Goal: Information Seeking & Learning: Check status

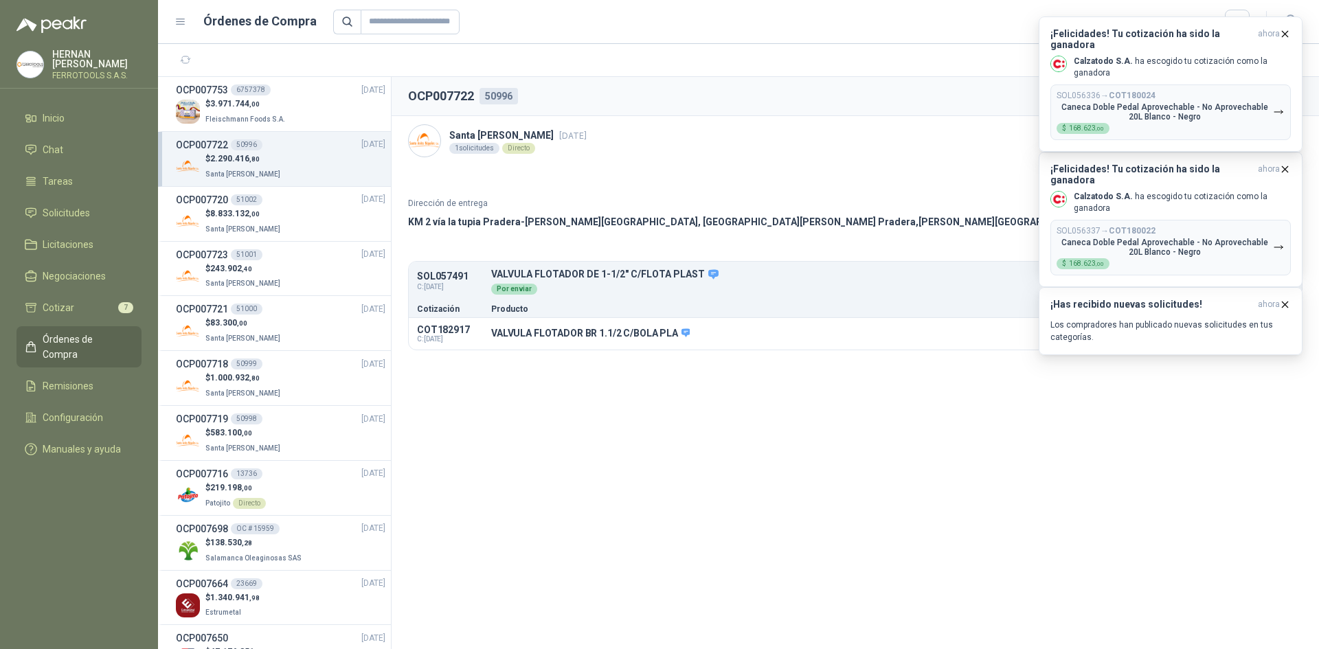
click at [290, 165] on div "$ 2.290.416 ,80 Santa [PERSON_NAME]" at bounding box center [281, 166] width 210 height 28
click at [315, 227] on div "$ 8.833.132 ,00 Santa [PERSON_NAME]" at bounding box center [281, 221] width 210 height 28
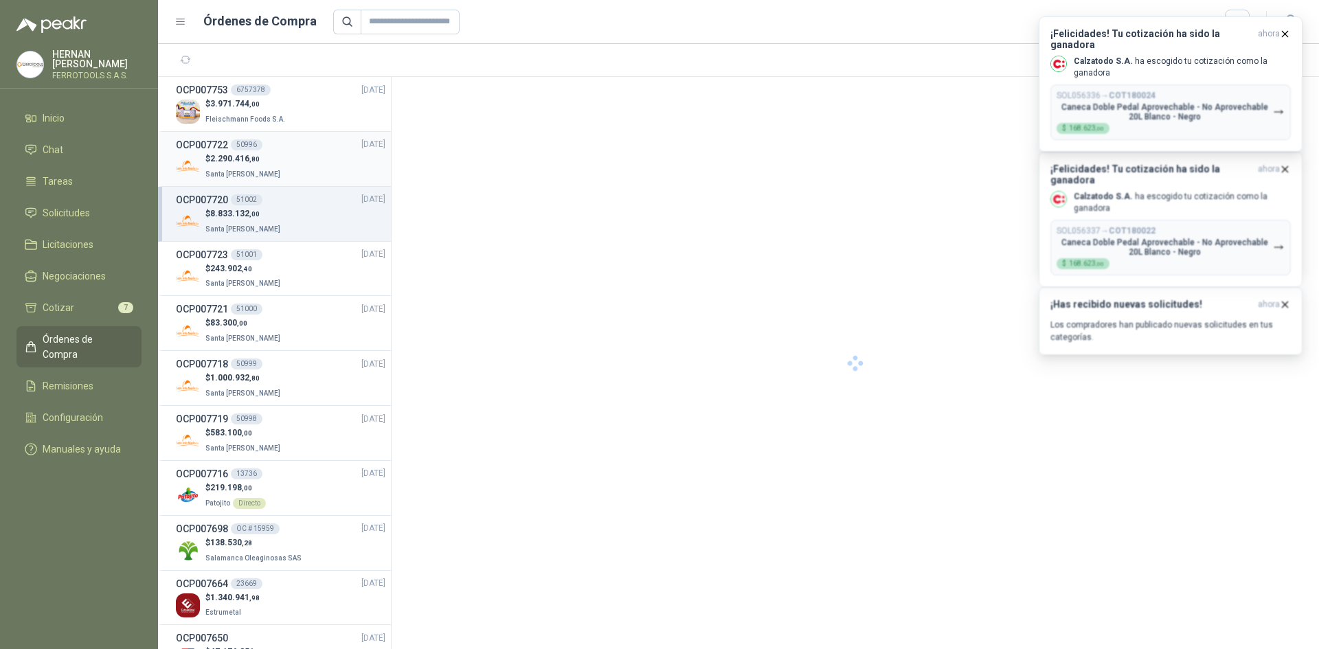
click at [309, 171] on div "$ 2.290.416 ,80 Santa [PERSON_NAME]" at bounding box center [281, 166] width 210 height 28
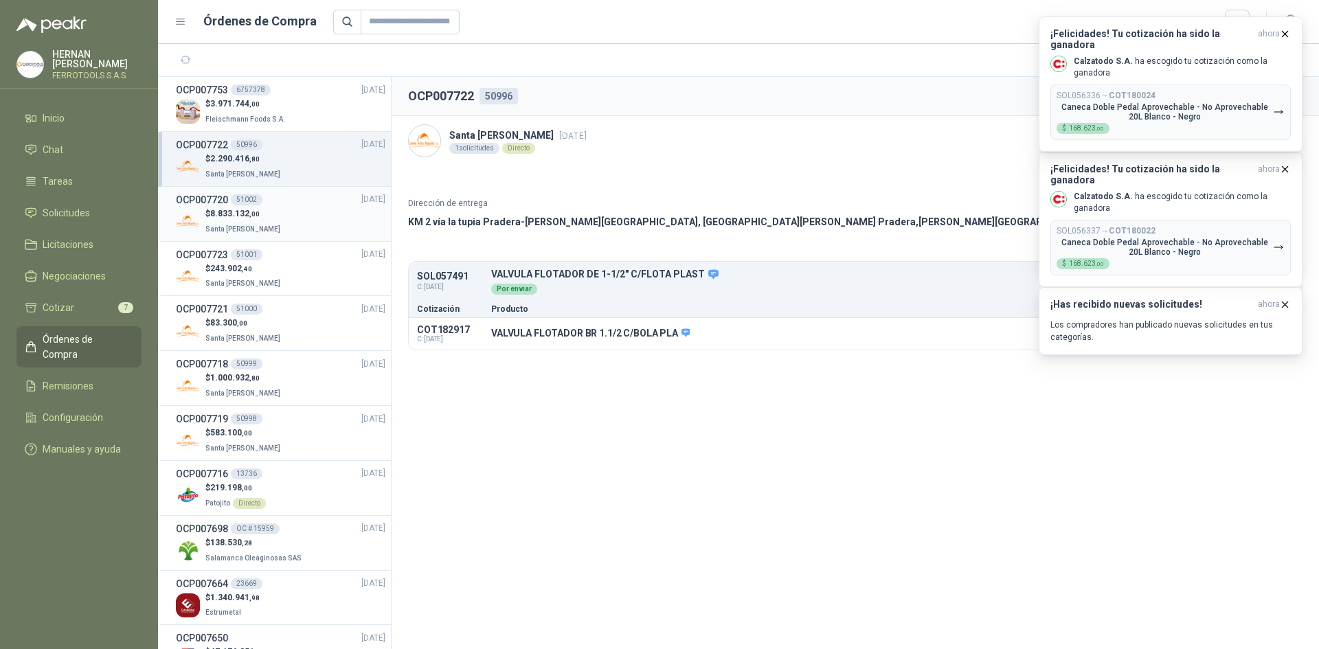
click at [302, 213] on div "$ 8.833.132 ,00 Santa [PERSON_NAME]" at bounding box center [281, 221] width 210 height 28
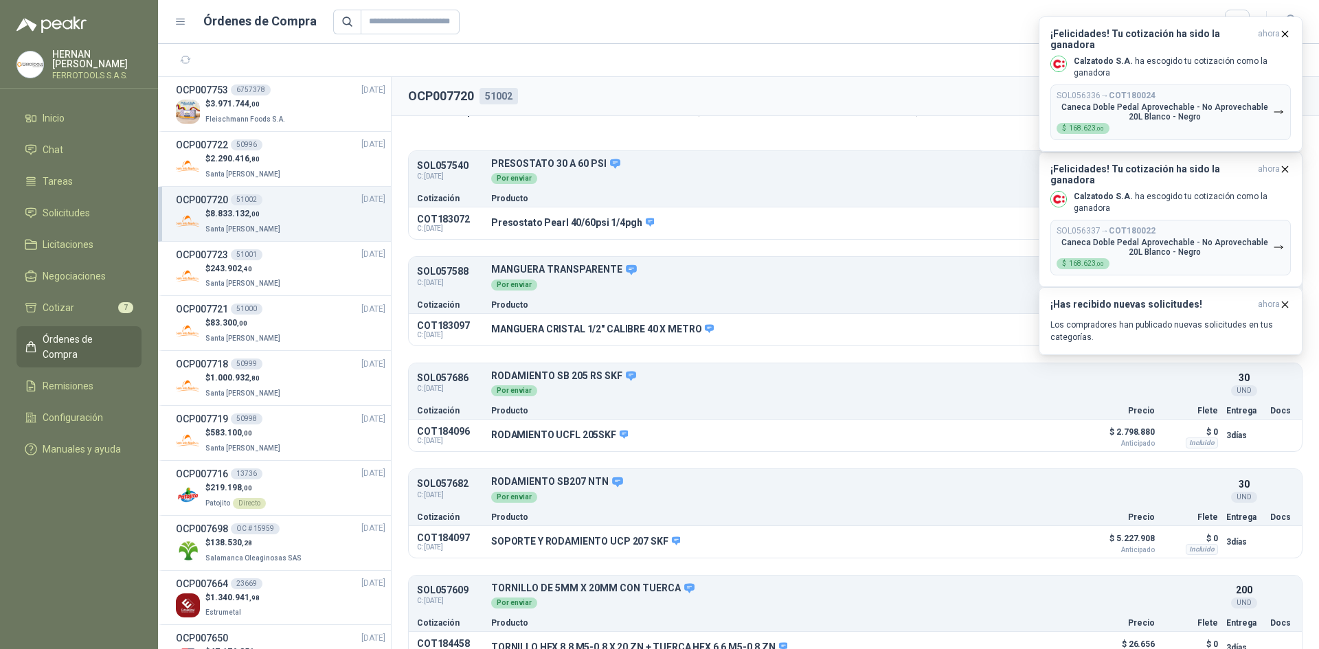
scroll to position [134, 0]
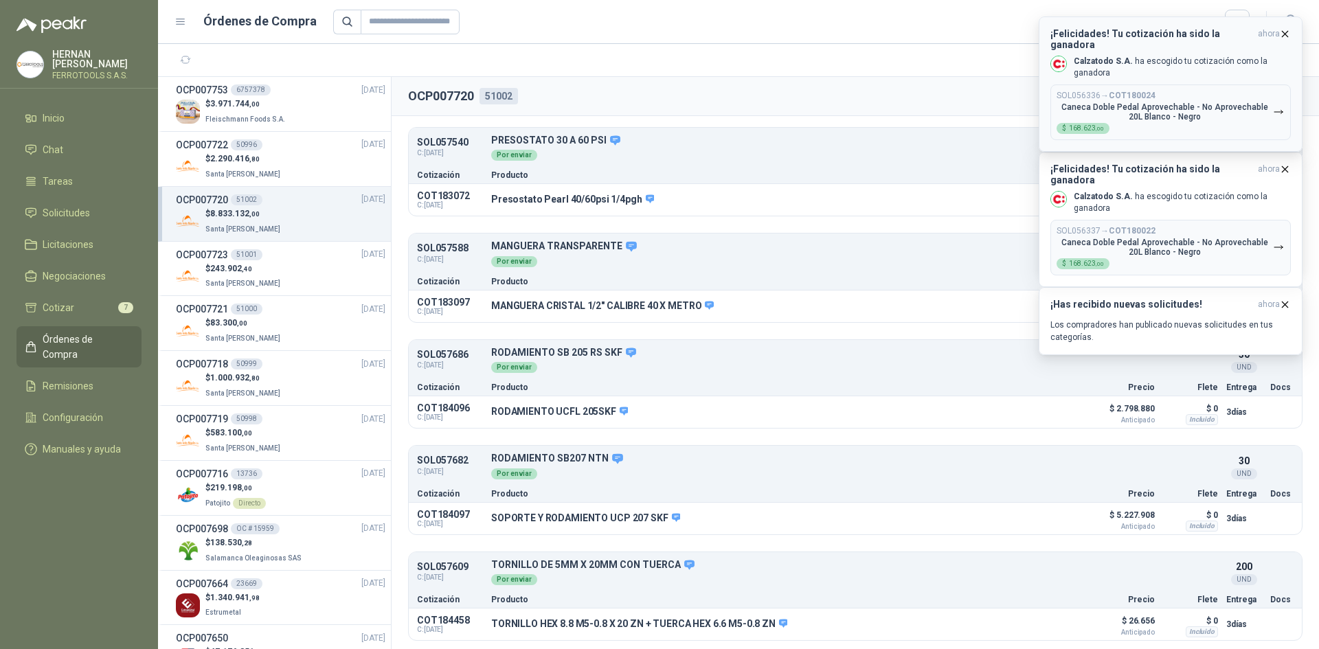
click at [1287, 34] on icon "button" at bounding box center [1285, 34] width 12 height 12
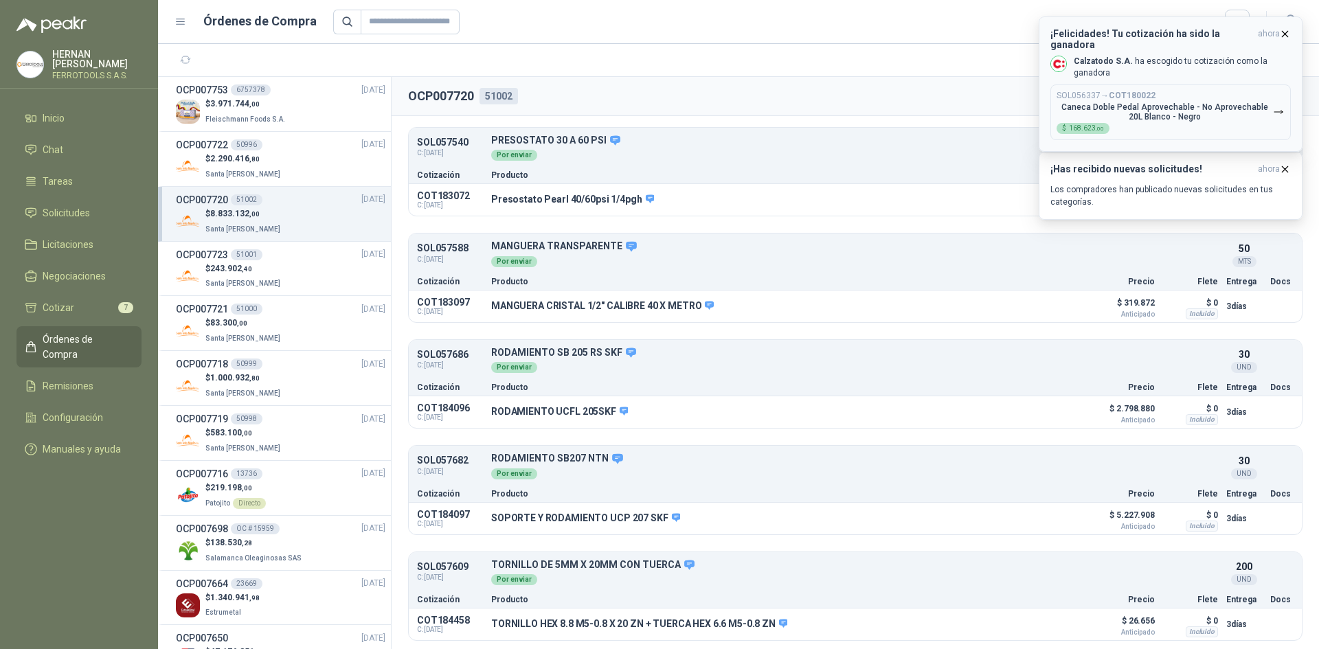
click at [1282, 30] on icon "button" at bounding box center [1285, 34] width 12 height 12
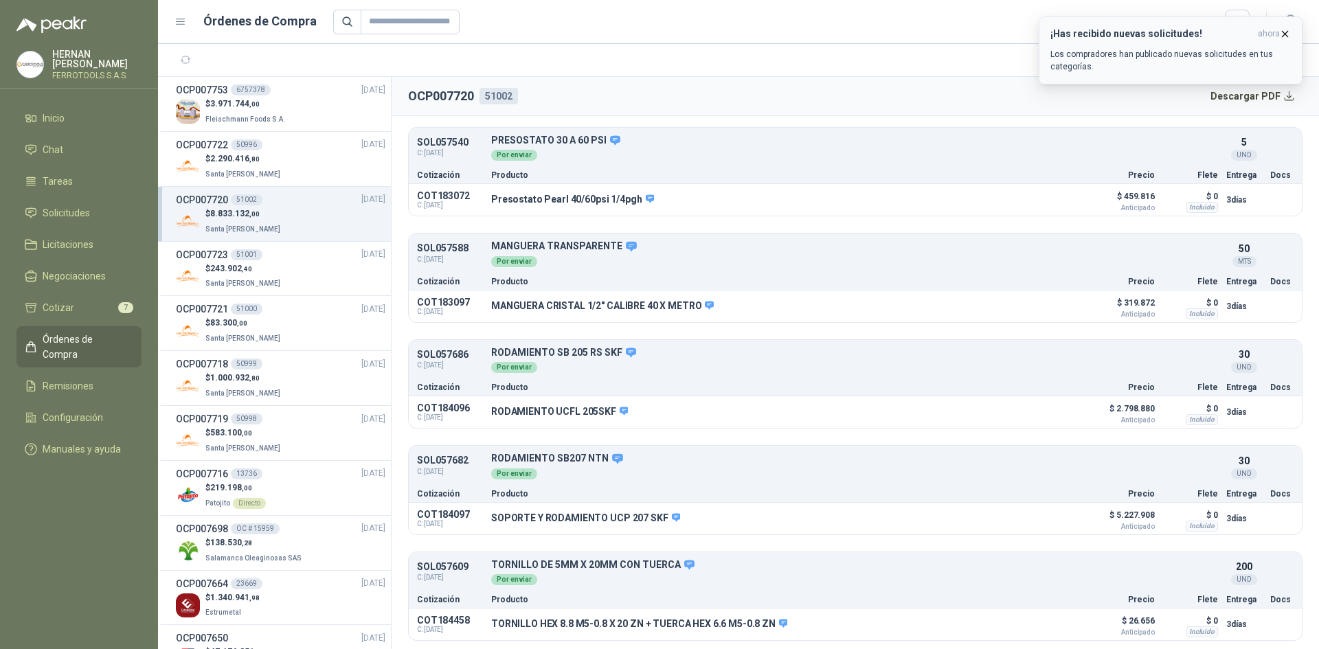
click at [1284, 32] on icon "button" at bounding box center [1285, 34] width 12 height 12
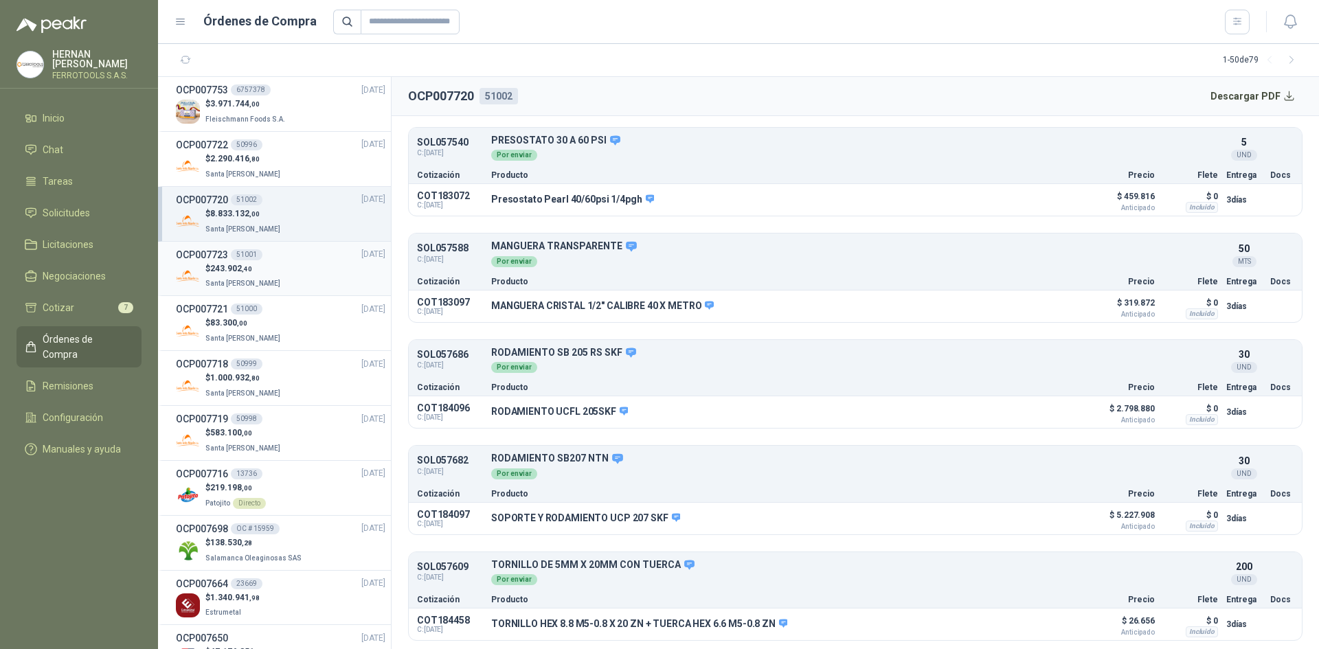
click at [316, 271] on div "$ 243.902 ,40 Santa [PERSON_NAME]" at bounding box center [281, 276] width 210 height 28
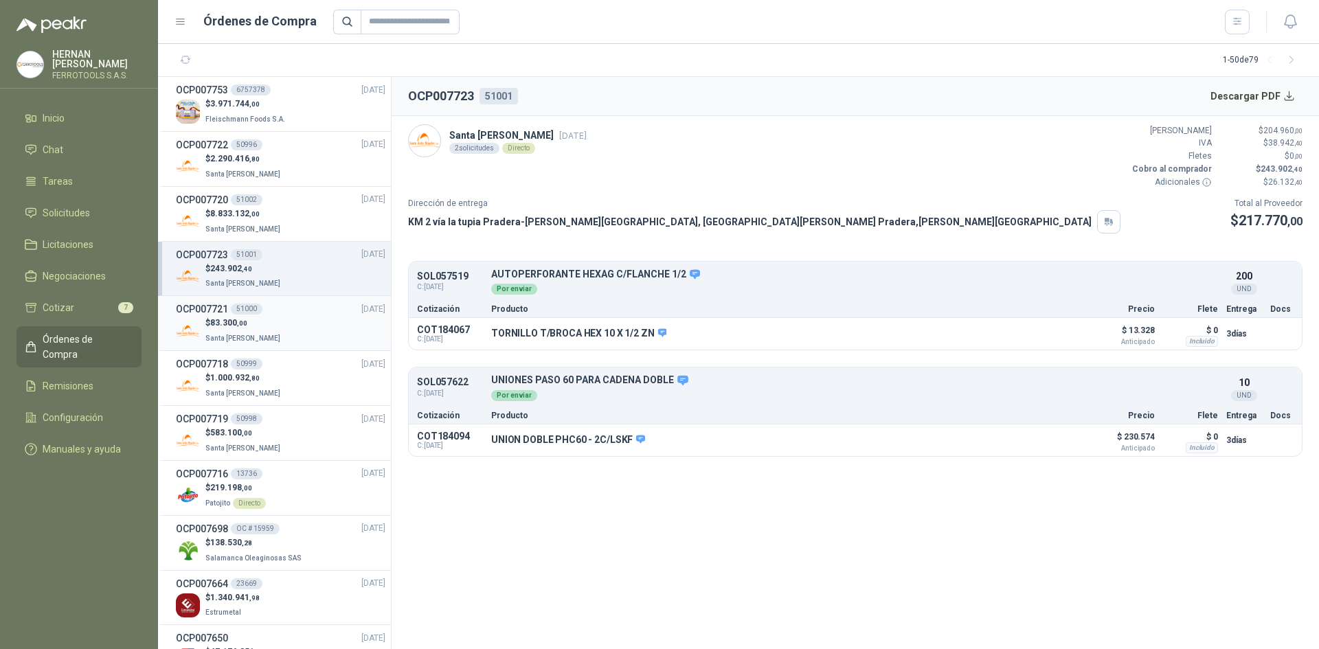
click at [277, 329] on div "$ 83.300 ,00 Santa [PERSON_NAME]" at bounding box center [281, 331] width 210 height 28
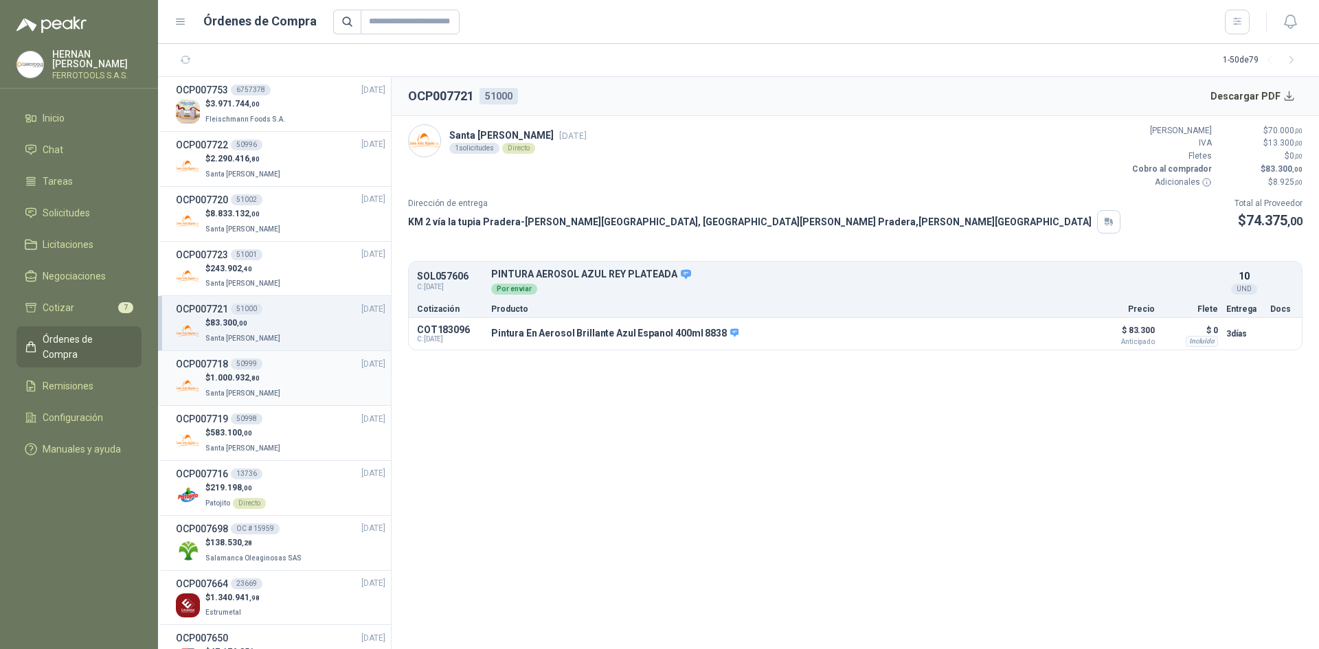
click at [304, 383] on div "$ 1.000.932 ,80 Santa [PERSON_NAME]" at bounding box center [281, 386] width 210 height 28
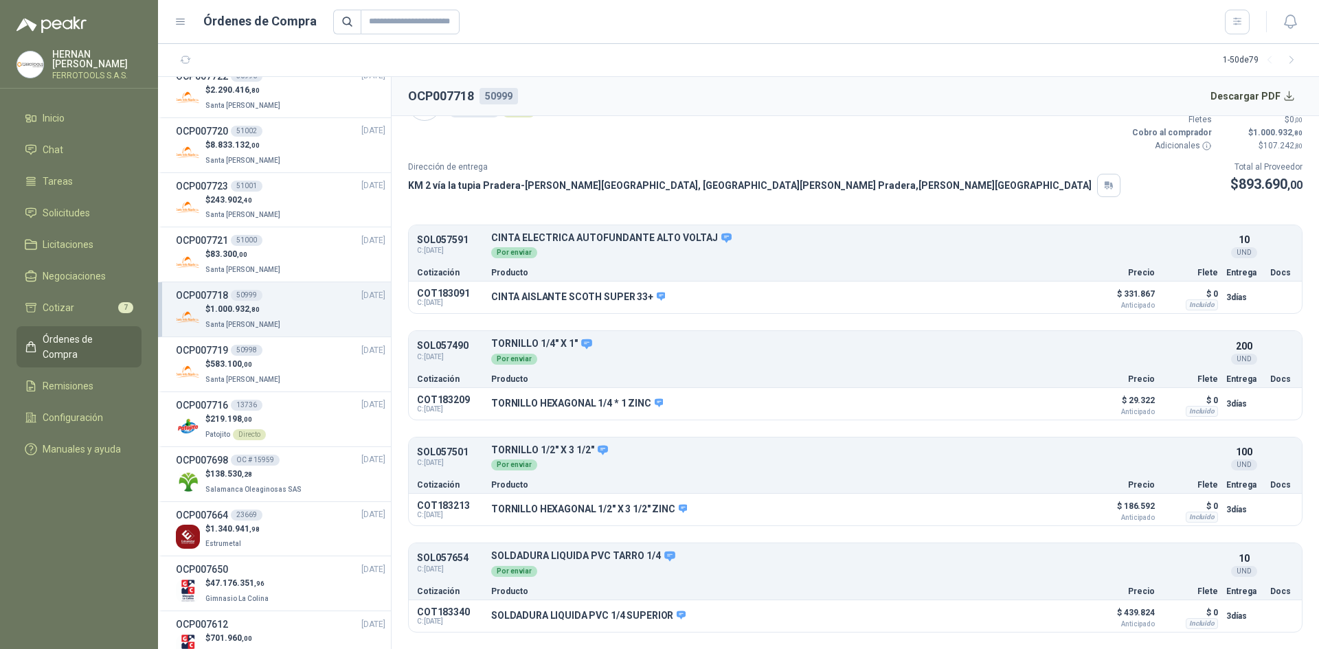
scroll to position [134, 0]
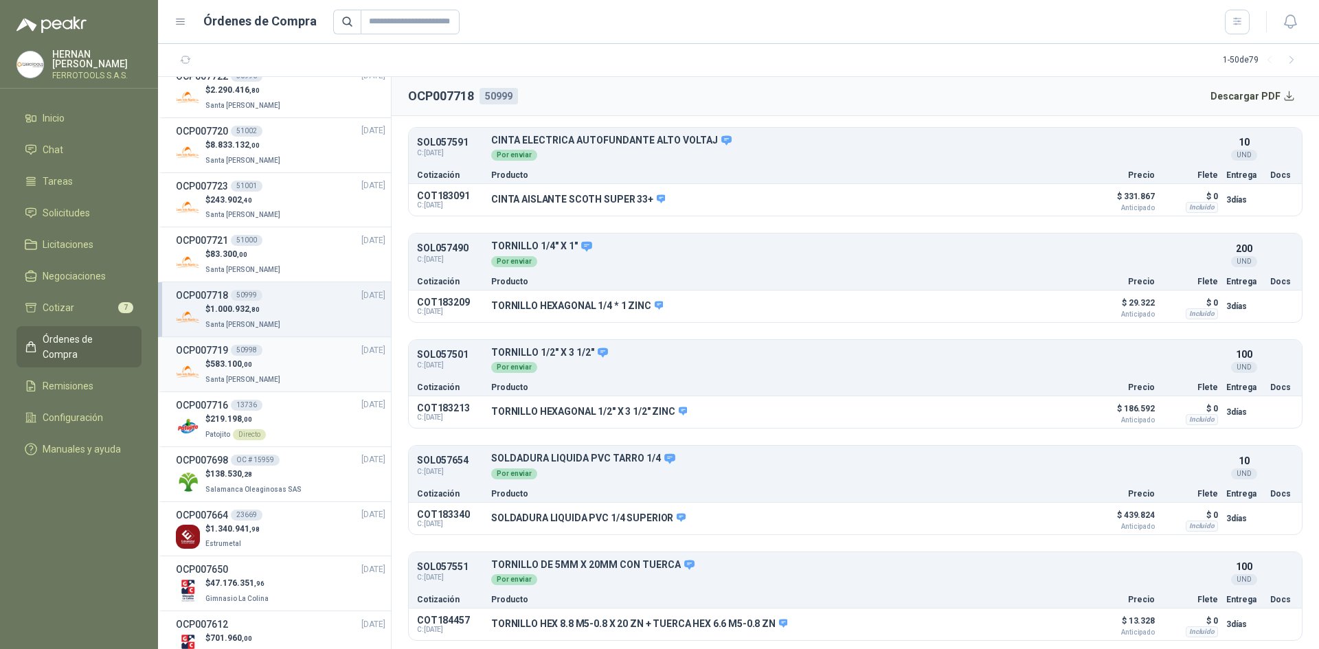
click at [295, 375] on div "$ 583.100 ,00 Santa [PERSON_NAME]" at bounding box center [281, 372] width 210 height 28
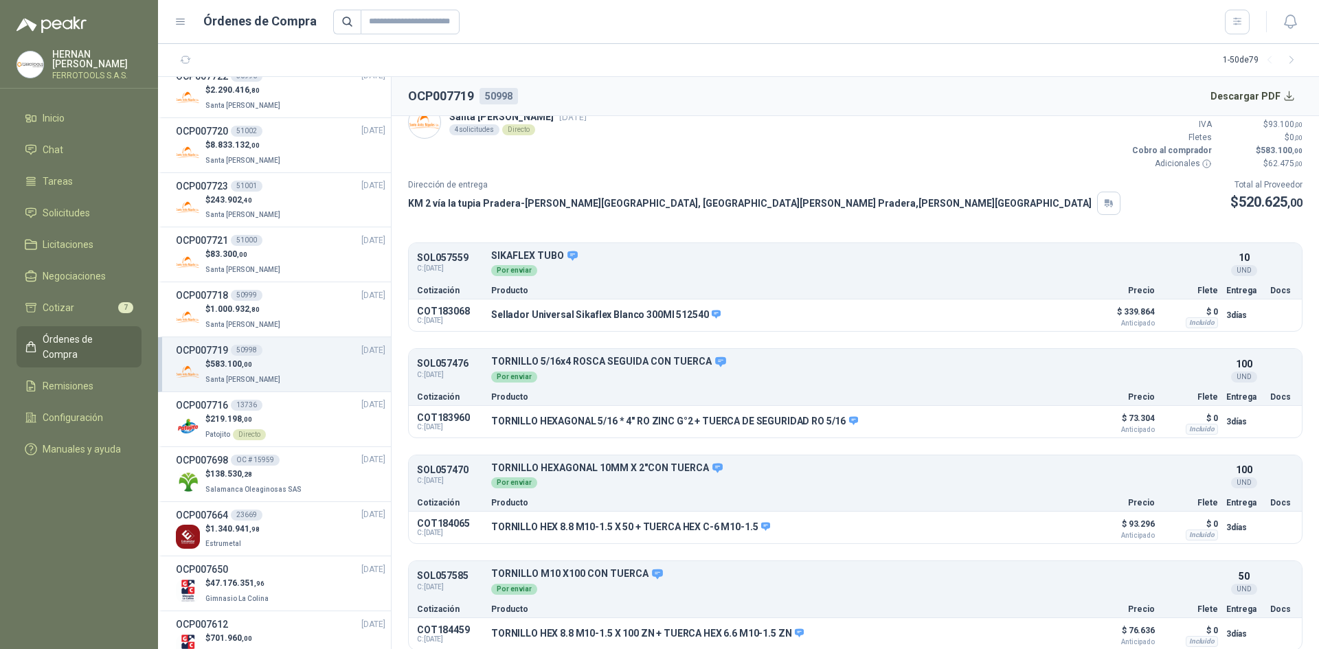
scroll to position [27, 0]
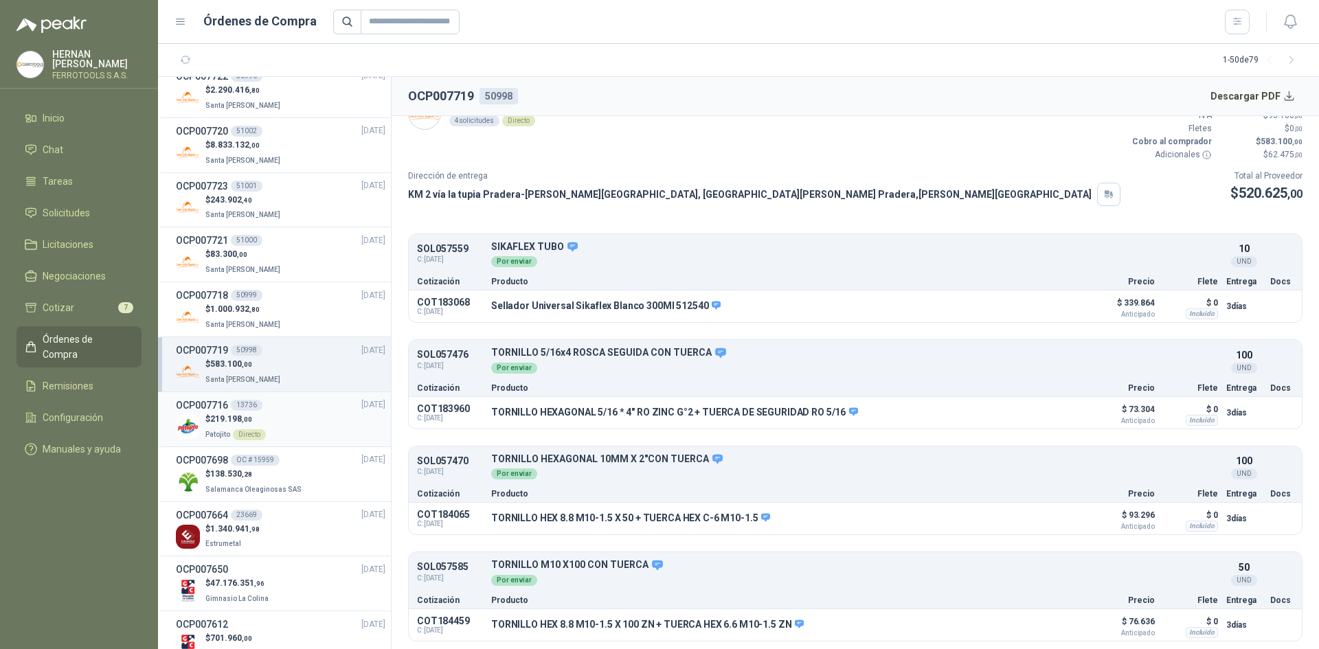
click at [299, 418] on div "$ 219.198 ,00 Patojito Directo" at bounding box center [281, 427] width 210 height 28
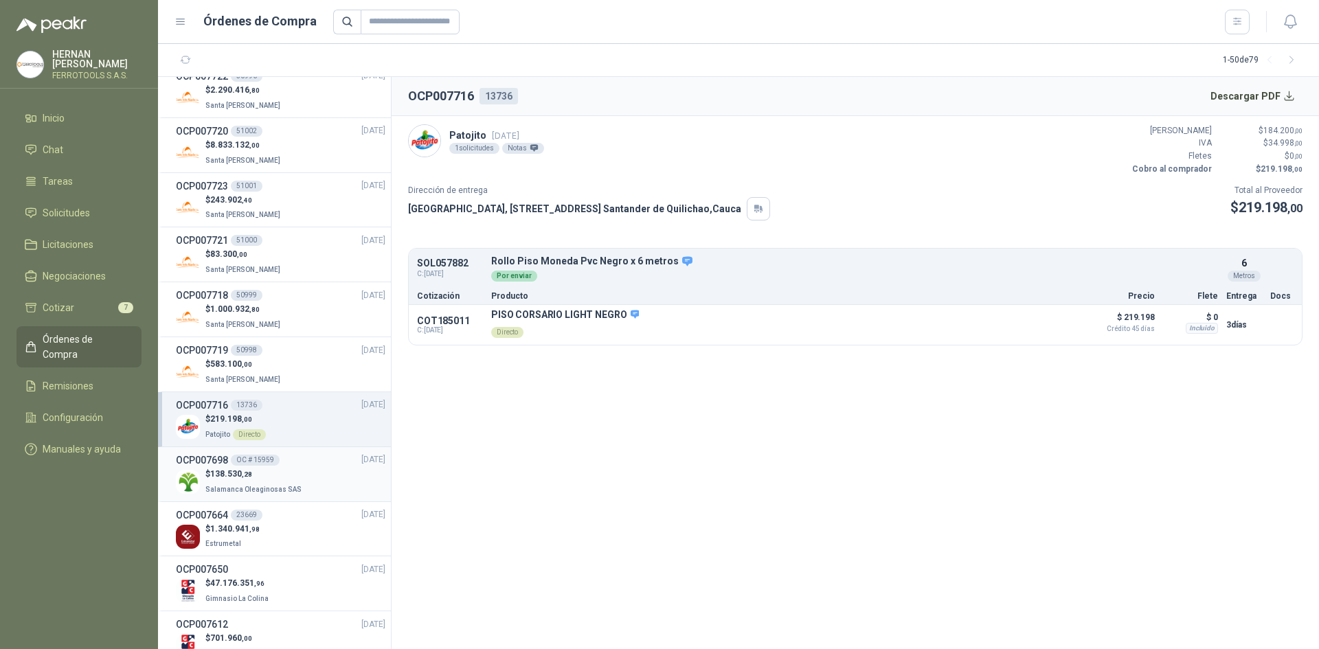
click at [298, 457] on div "OCP007698 OC # 15959 [DATE]" at bounding box center [281, 460] width 210 height 15
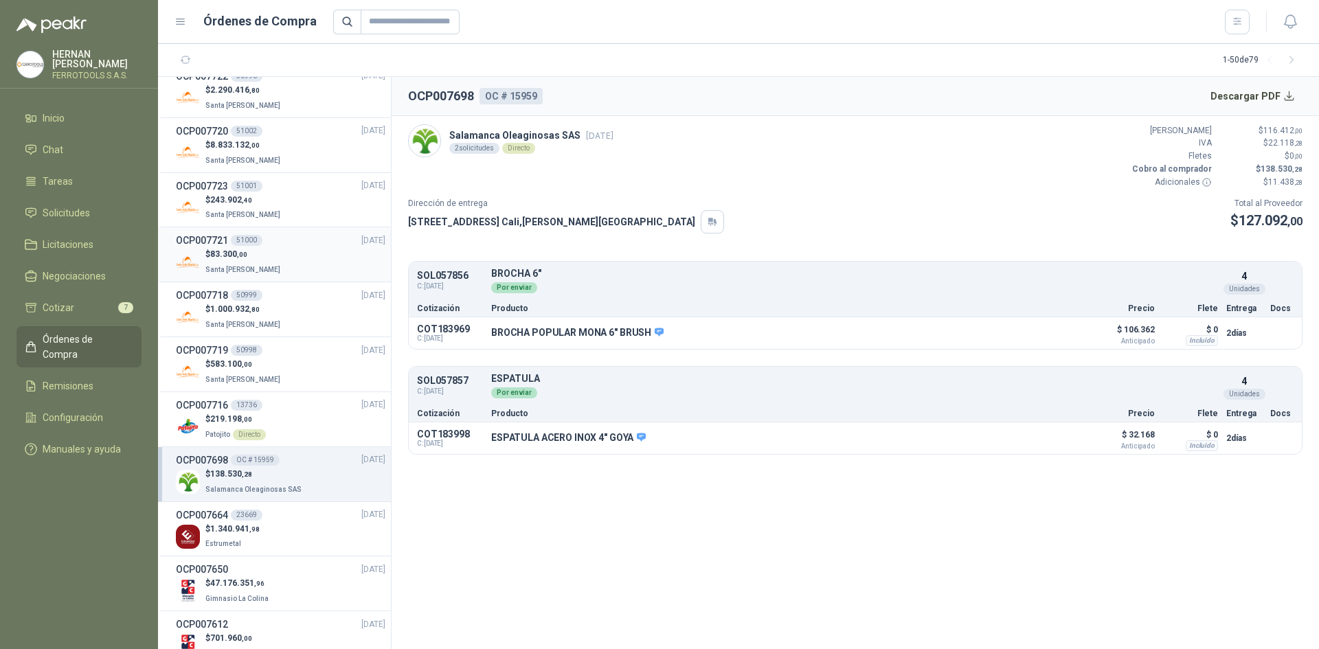
click at [267, 273] on p "Santa [PERSON_NAME]" at bounding box center [244, 268] width 78 height 15
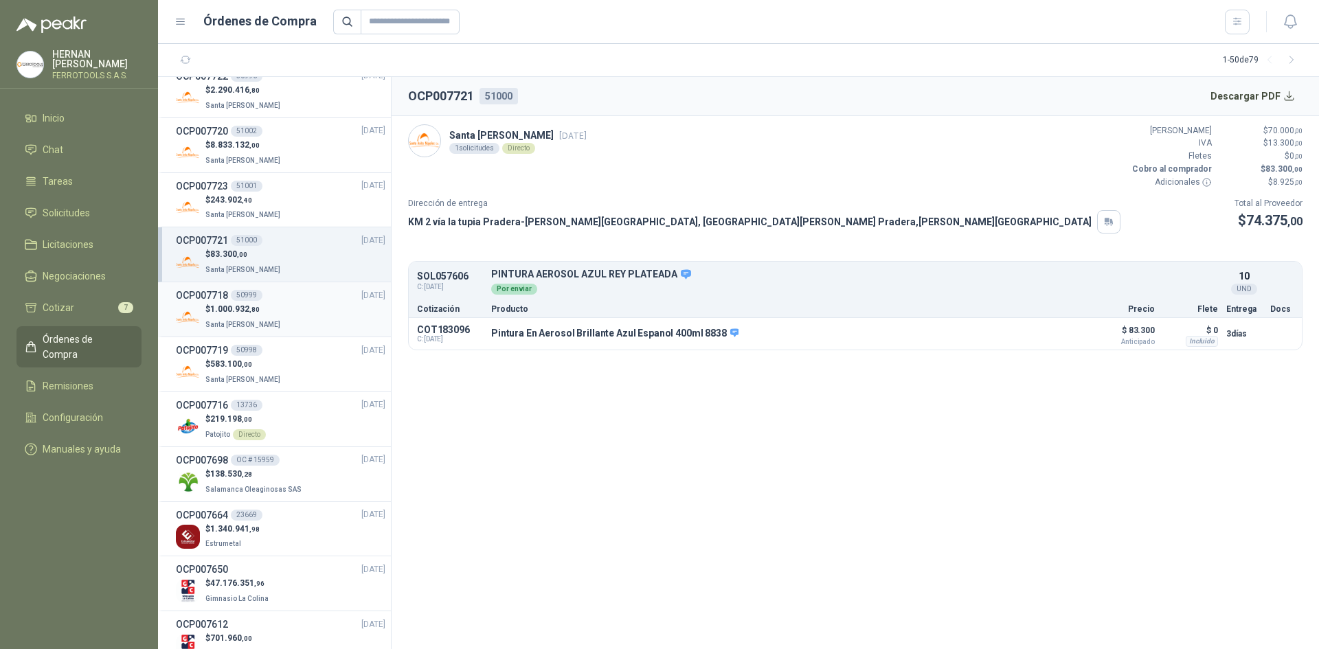
click at [270, 306] on p "$ 1.000.932 ,80" at bounding box center [244, 309] width 78 height 13
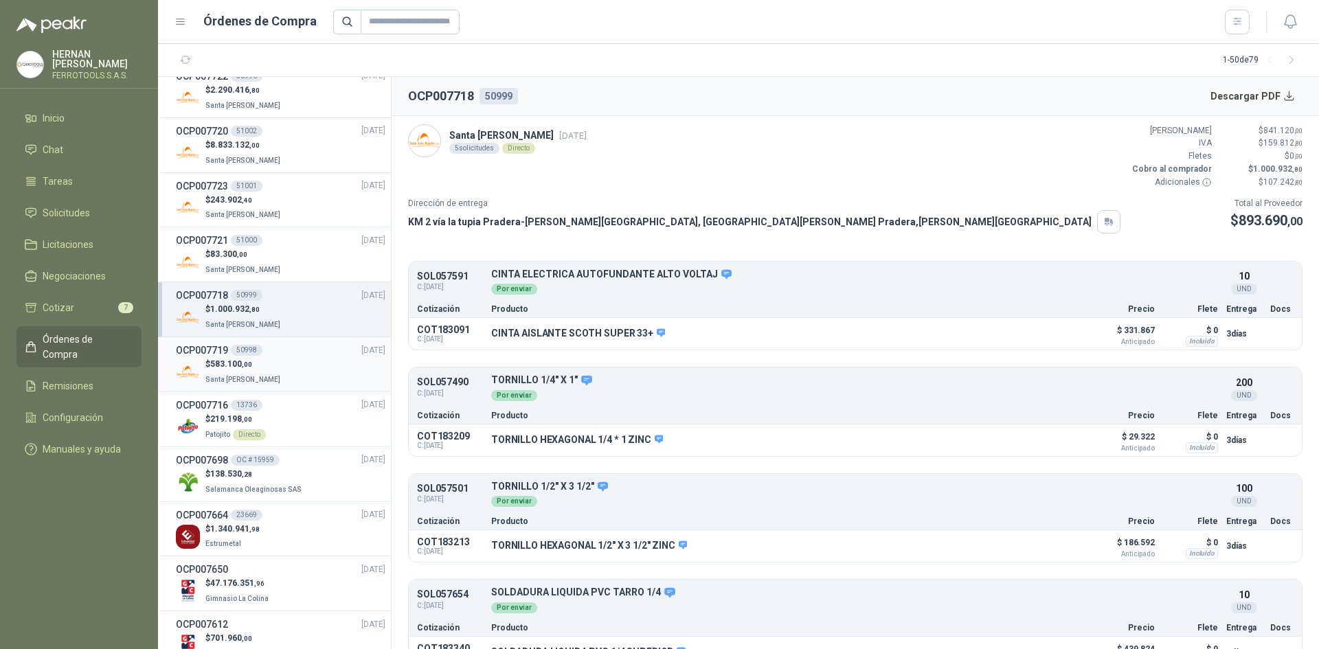
click at [264, 365] on p "$ 583.100 ,00" at bounding box center [244, 364] width 78 height 13
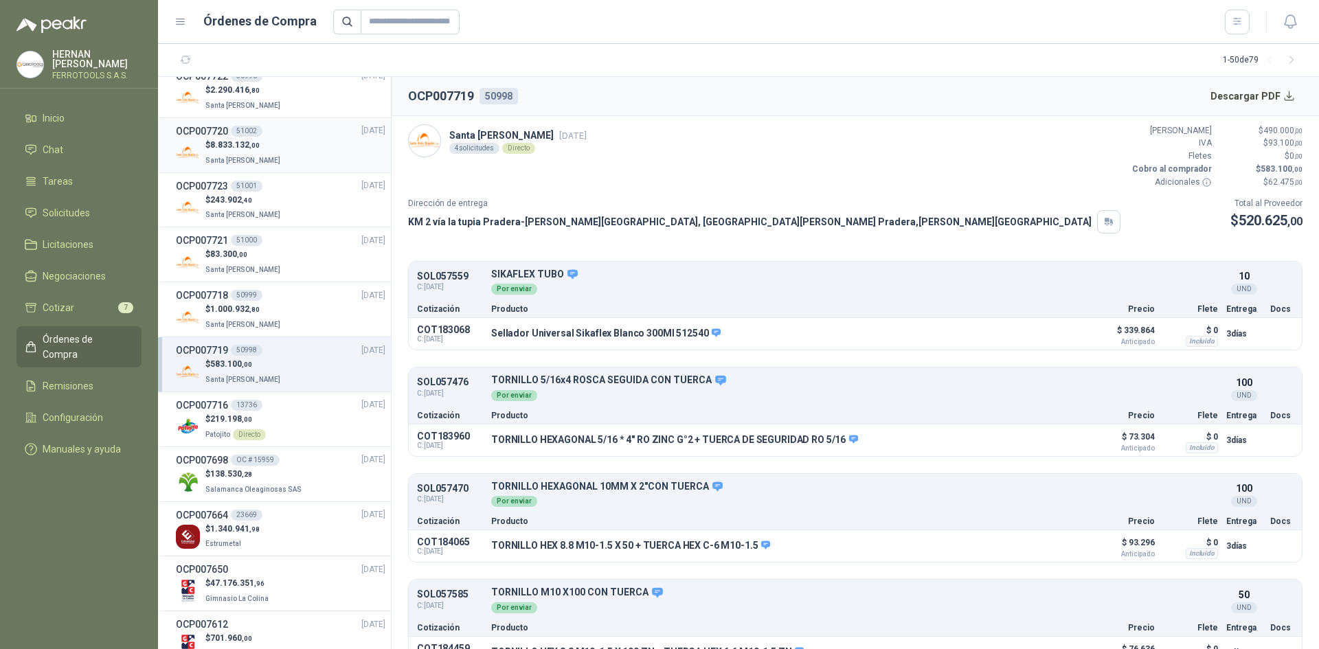
click at [293, 160] on div "$ 8.833.132 ,00 Santa [PERSON_NAME]" at bounding box center [281, 153] width 210 height 28
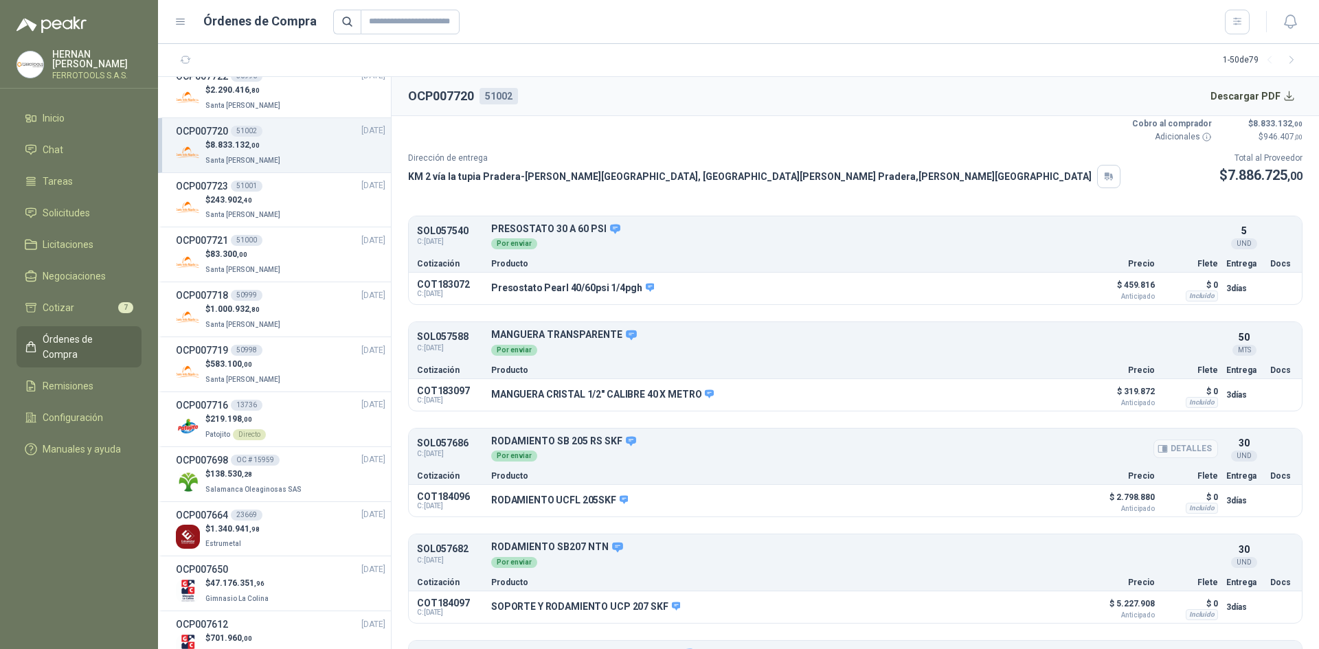
scroll to position [69, 0]
